Goal: Use online tool/utility

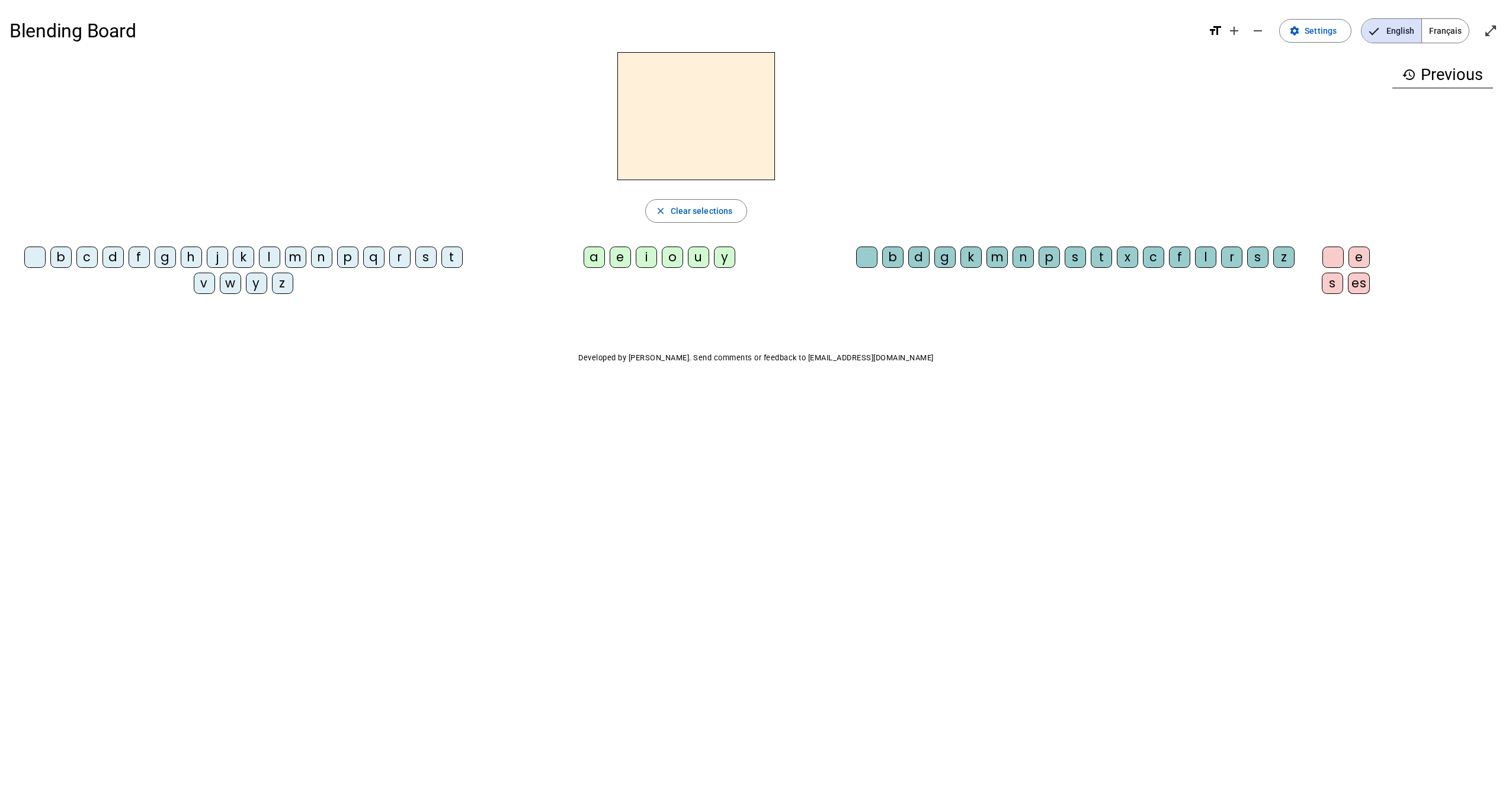
drag, startPoint x: 342, startPoint y: 259, endPoint x: 280, endPoint y: 262, distance: 62.1
click at [341, 259] on div "p" at bounding box center [348, 257] width 21 height 21
click at [588, 255] on div "a" at bounding box center [594, 257] width 21 height 21
click at [1065, 251] on div "s" at bounding box center [1075, 257] width 21 height 21
drag, startPoint x: 724, startPoint y: 121, endPoint x: 744, endPoint y: 134, distance: 23.9
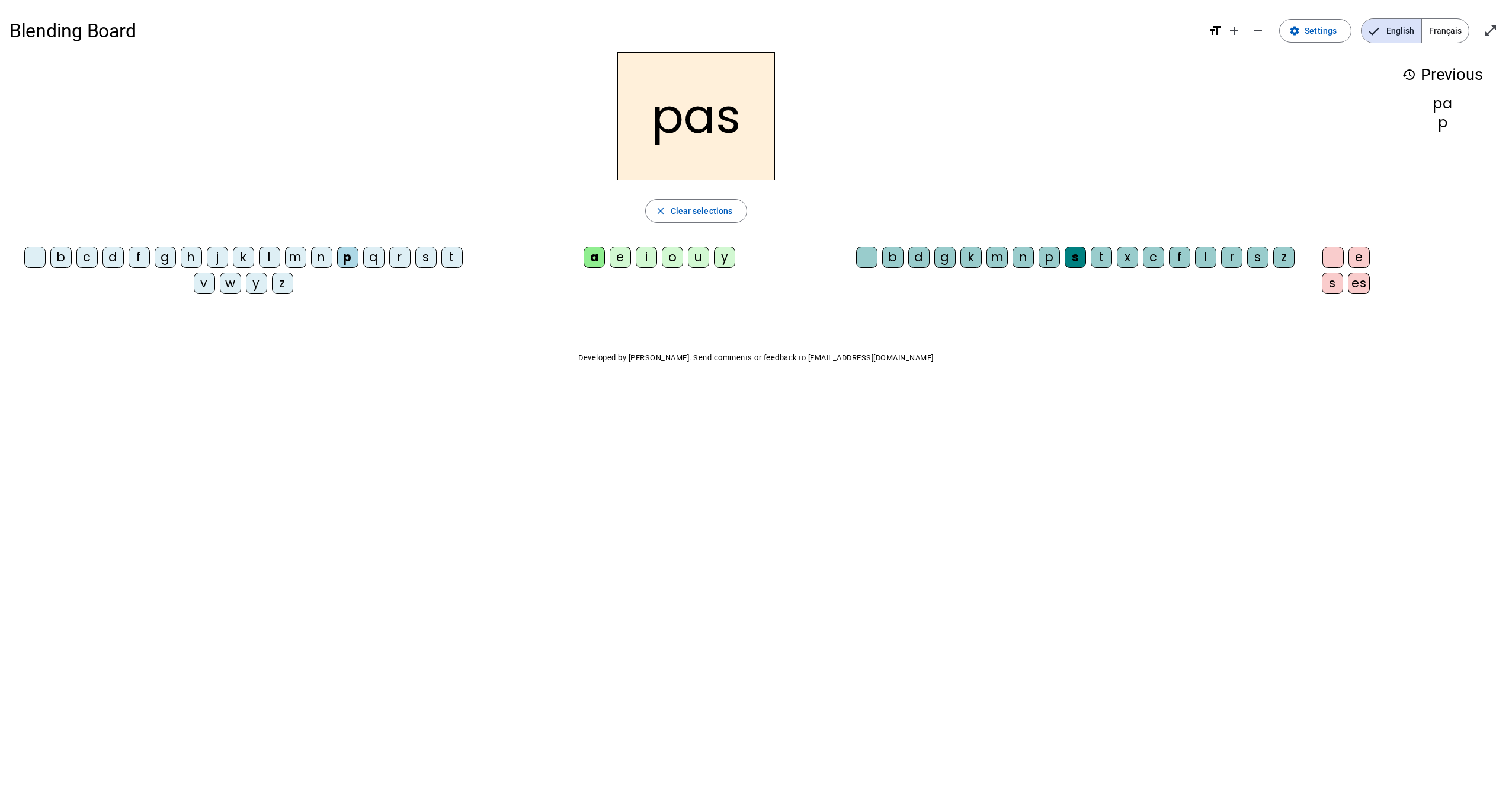
click at [744, 134] on h2 "pas" at bounding box center [696, 116] width 158 height 128
click at [724, 121] on h2 "pas" at bounding box center [696, 116] width 158 height 128
click at [722, 126] on h2 "pas" at bounding box center [696, 116] width 158 height 128
click at [694, 207] on span "Clear selections" at bounding box center [702, 211] width 62 height 14
click at [714, 259] on div "y" at bounding box center [724, 257] width 21 height 21
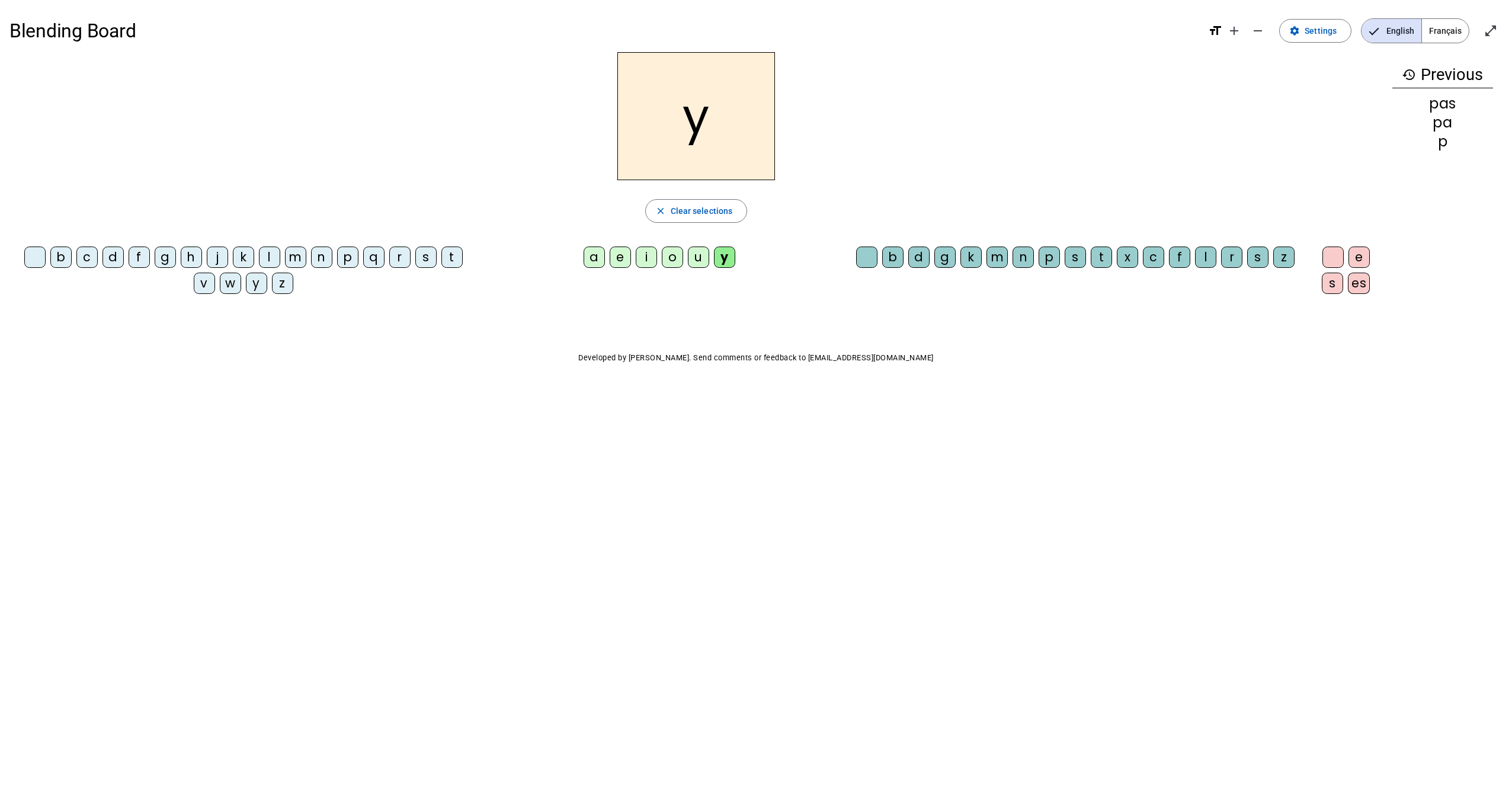
click at [1323, 263] on div at bounding box center [1333, 257] width 21 height 21
click at [662, 254] on div "o" at bounding box center [672, 257] width 21 height 21
click at [712, 218] on span "Clear selections" at bounding box center [702, 211] width 62 height 14
click at [714, 255] on div "y" at bounding box center [724, 257] width 21 height 21
click at [664, 253] on div "o" at bounding box center [672, 257] width 21 height 21
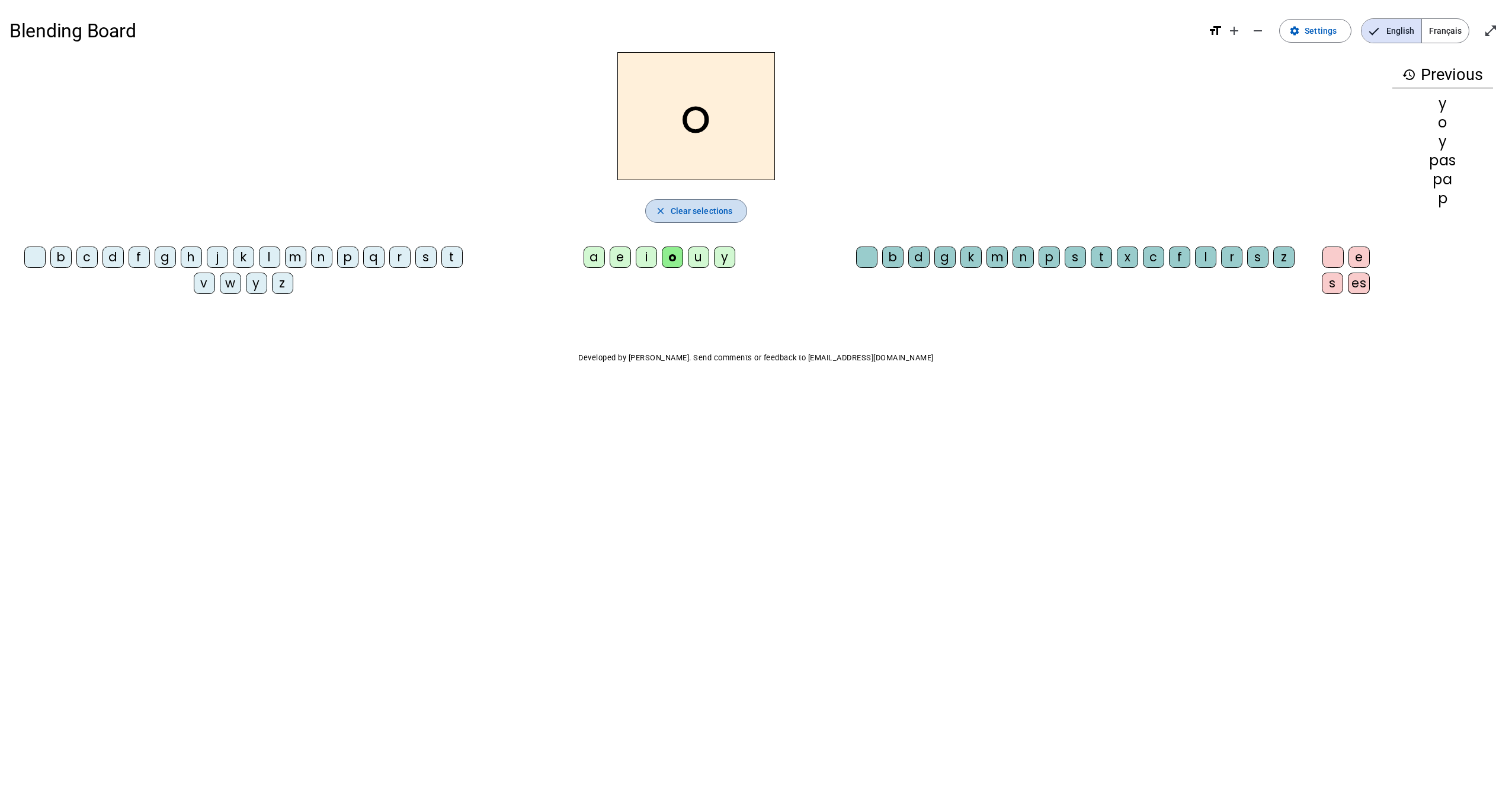
click at [681, 221] on span "button" at bounding box center [696, 211] width 101 height 29
click at [714, 256] on div "y" at bounding box center [724, 257] width 21 height 21
click at [218, 255] on div "j" at bounding box center [217, 257] width 21 height 21
click at [692, 209] on span "Clear selections" at bounding box center [702, 211] width 62 height 14
